Goal: Transaction & Acquisition: Obtain resource

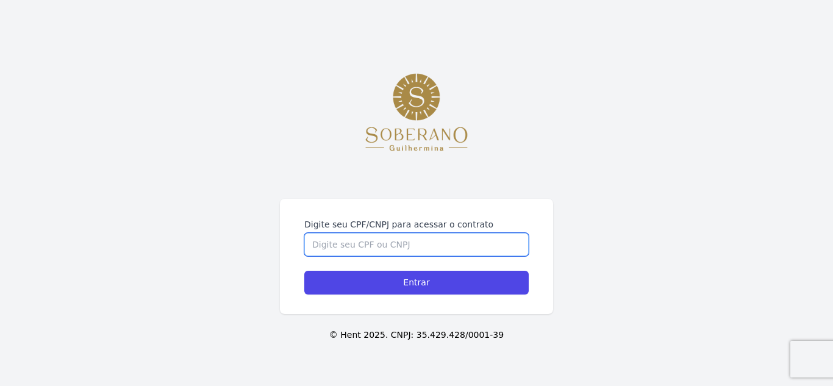
click at [419, 249] on input "Digite seu CPF/CNPJ para acessar o contrato" at bounding box center [416, 244] width 224 height 23
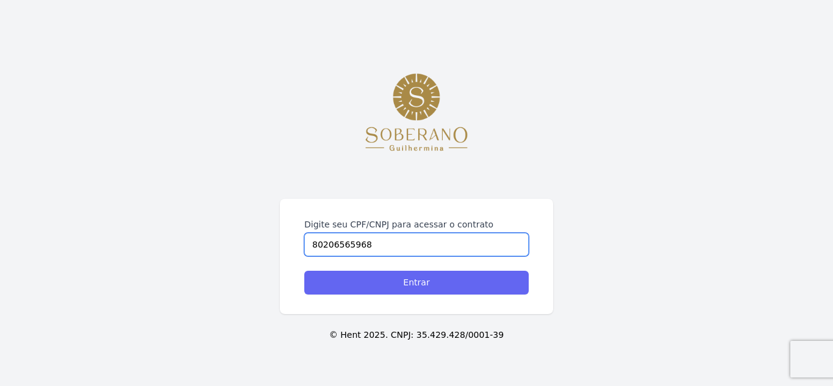
type input "80206565968"
click at [408, 279] on input "Entrar" at bounding box center [416, 283] width 224 height 24
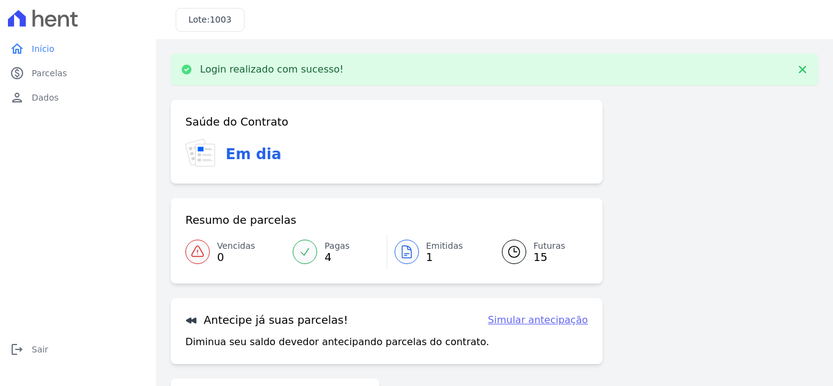
click at [407, 249] on icon at bounding box center [406, 252] width 9 height 12
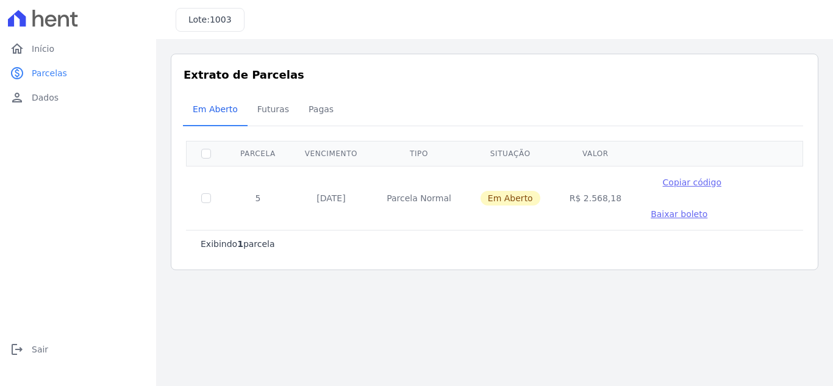
click at [651, 216] on span "Baixar boleto" at bounding box center [679, 214] width 57 height 10
click at [493, 201] on span "Em Aberto" at bounding box center [510, 198] width 60 height 15
click at [651, 213] on span "Baixar boleto" at bounding box center [679, 214] width 57 height 10
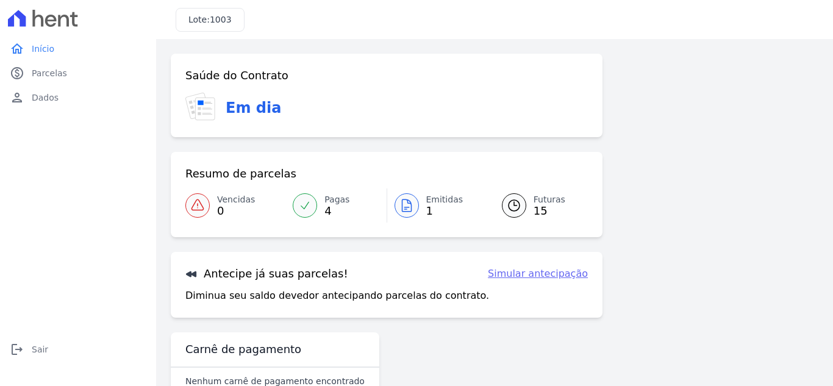
click at [405, 204] on icon at bounding box center [406, 205] width 15 height 15
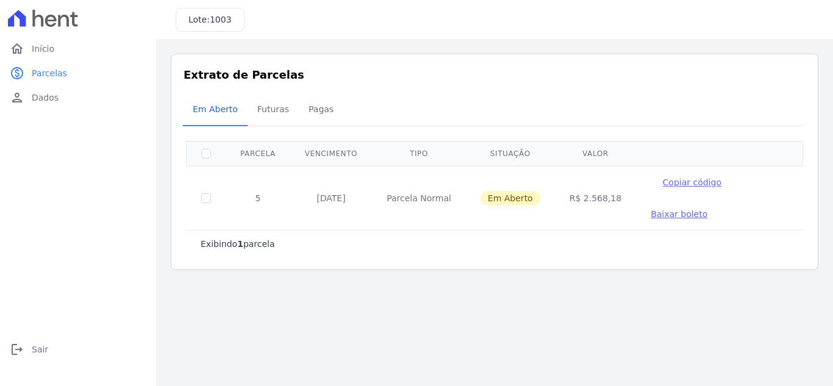
click at [652, 215] on span "Baixar boleto" at bounding box center [679, 214] width 57 height 10
click at [40, 96] on span "Dados" at bounding box center [45, 97] width 27 height 12
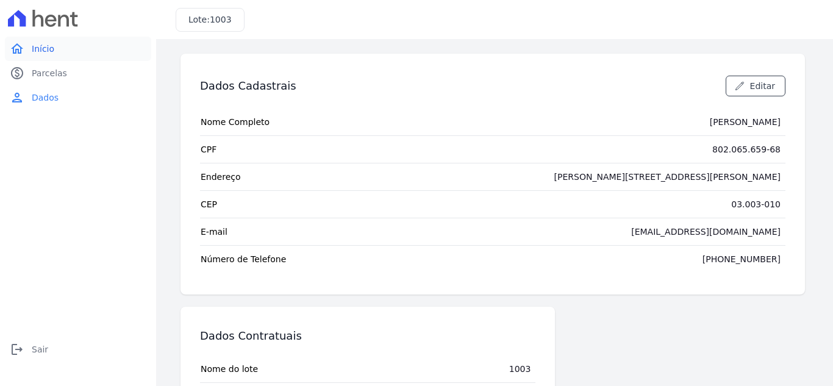
click at [40, 50] on span "Início" at bounding box center [43, 49] width 23 height 12
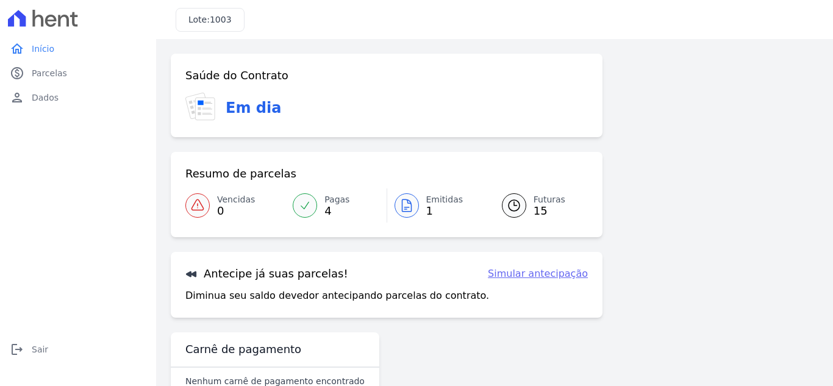
click at [533, 207] on span "15" at bounding box center [549, 211] width 32 height 10
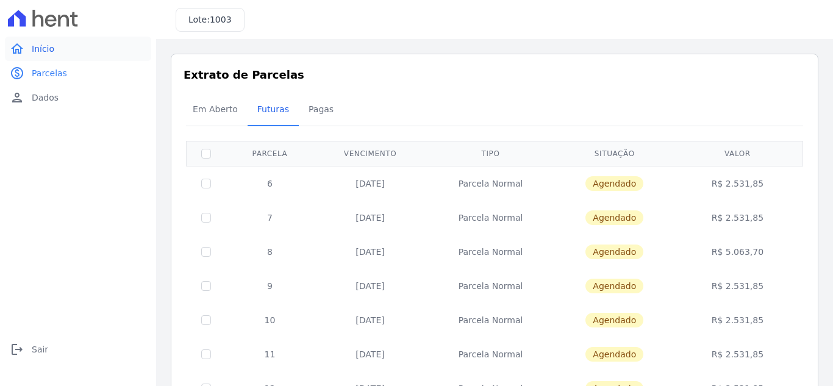
click at [50, 49] on span "Início" at bounding box center [43, 49] width 23 height 12
